Goal: Information Seeking & Learning: Learn about a topic

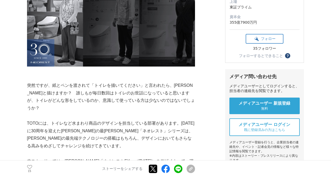
scroll to position [126, 0]
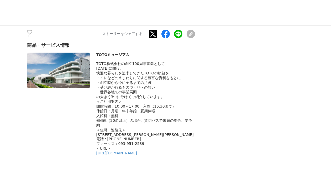
scroll to position [6225, 0]
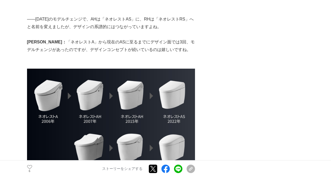
scroll to position [5242, 0]
